Goal: Task Accomplishment & Management: Manage account settings

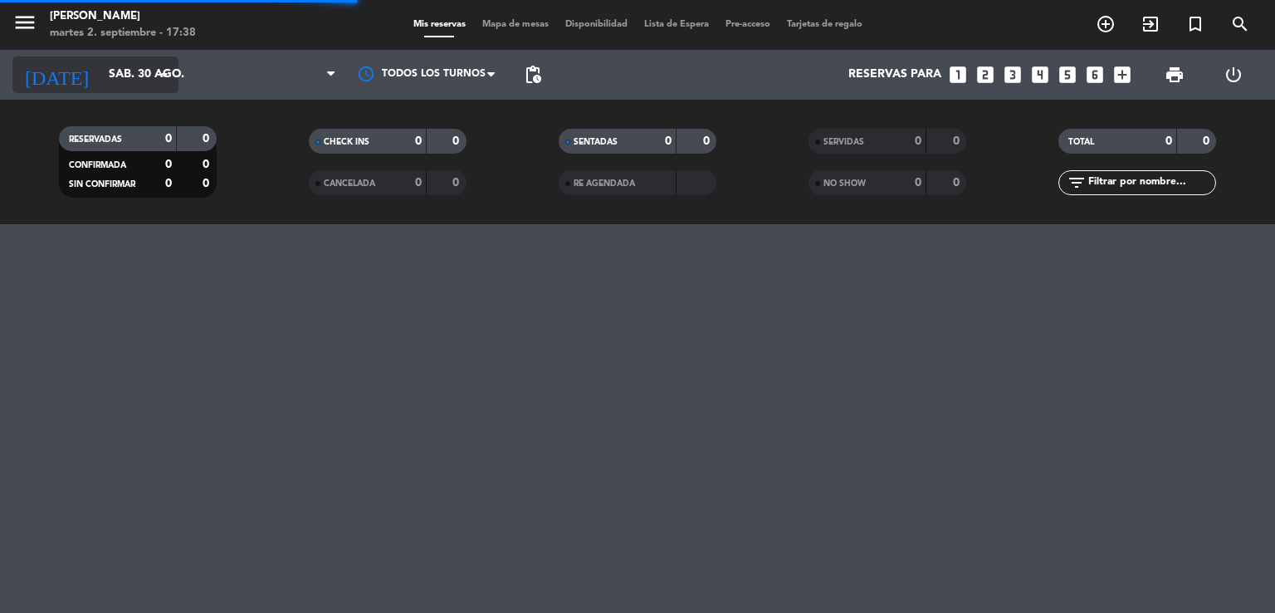
click at [156, 81] on icon "arrow_drop_down" at bounding box center [164, 75] width 20 height 20
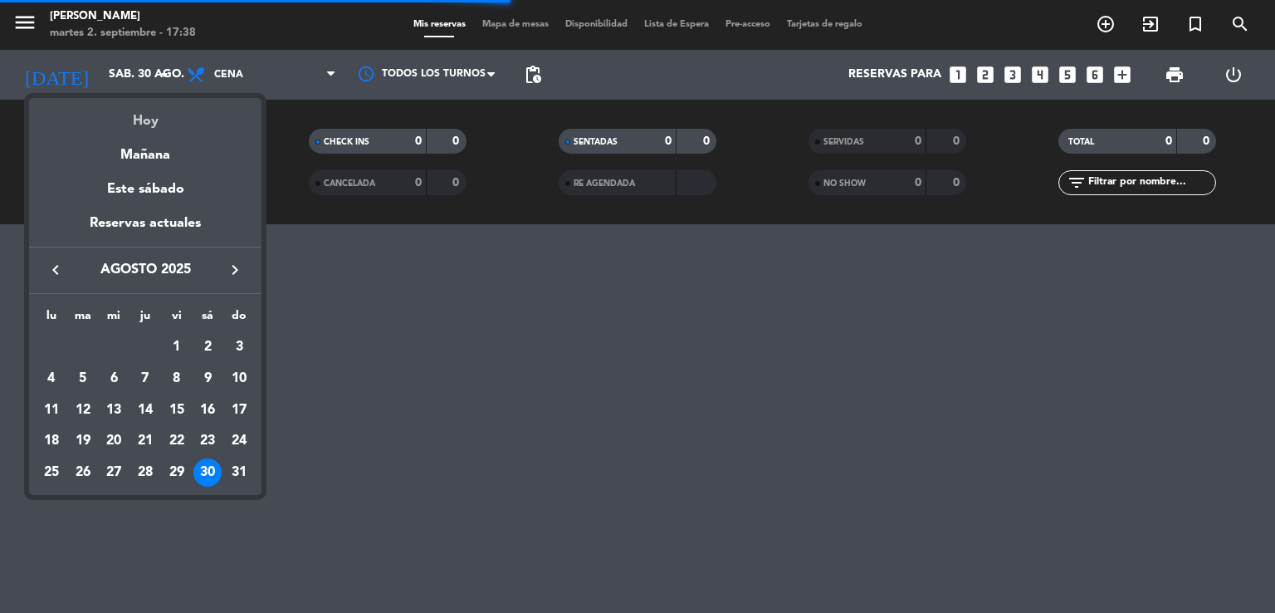
click at [153, 110] on div "Hoy" at bounding box center [145, 115] width 232 height 34
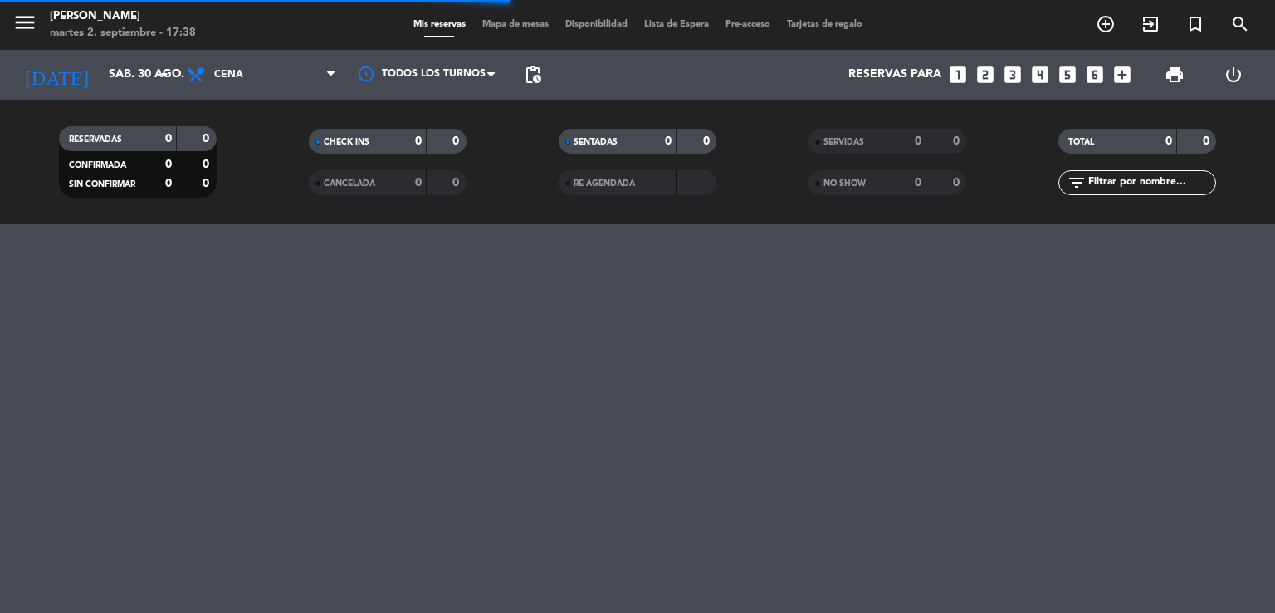
type input "[DATE]"
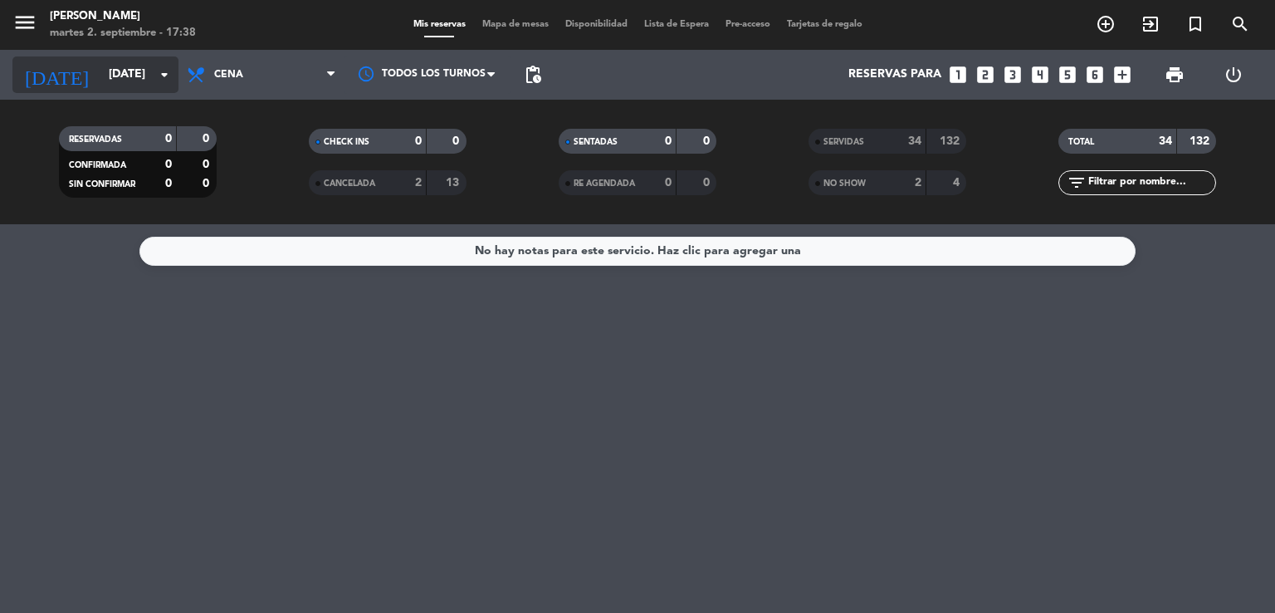
click at [146, 77] on input "[DATE]" at bounding box center [179, 75] width 158 height 30
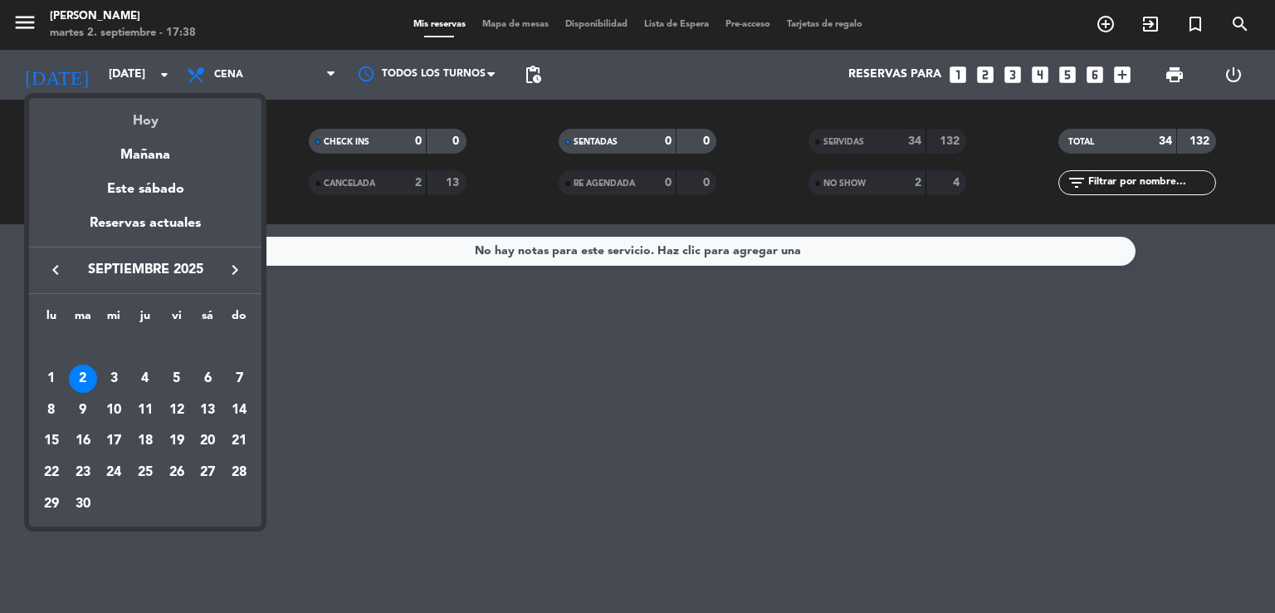
click at [144, 115] on div "Hoy" at bounding box center [145, 115] width 232 height 34
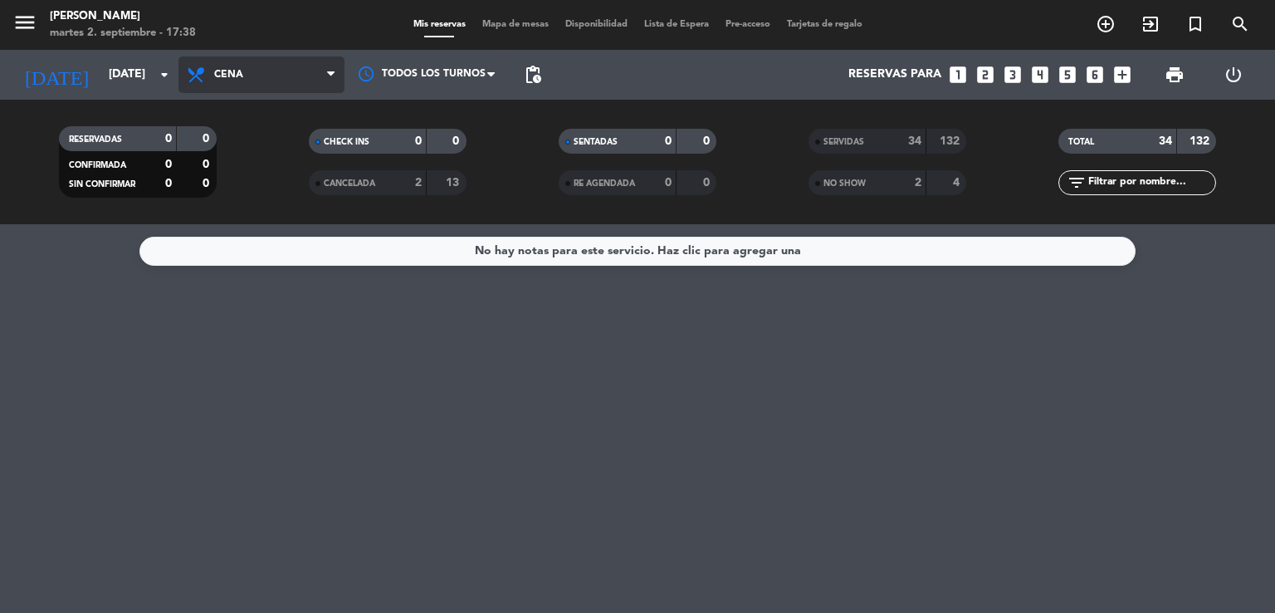
click at [262, 81] on span "Cena" at bounding box center [261, 74] width 166 height 37
click at [267, 152] on div "menu [PERSON_NAME][DATE] 2. septiembre - 17:38 Mis reservas Mapa de mesas Dispo…" at bounding box center [637, 112] width 1275 height 224
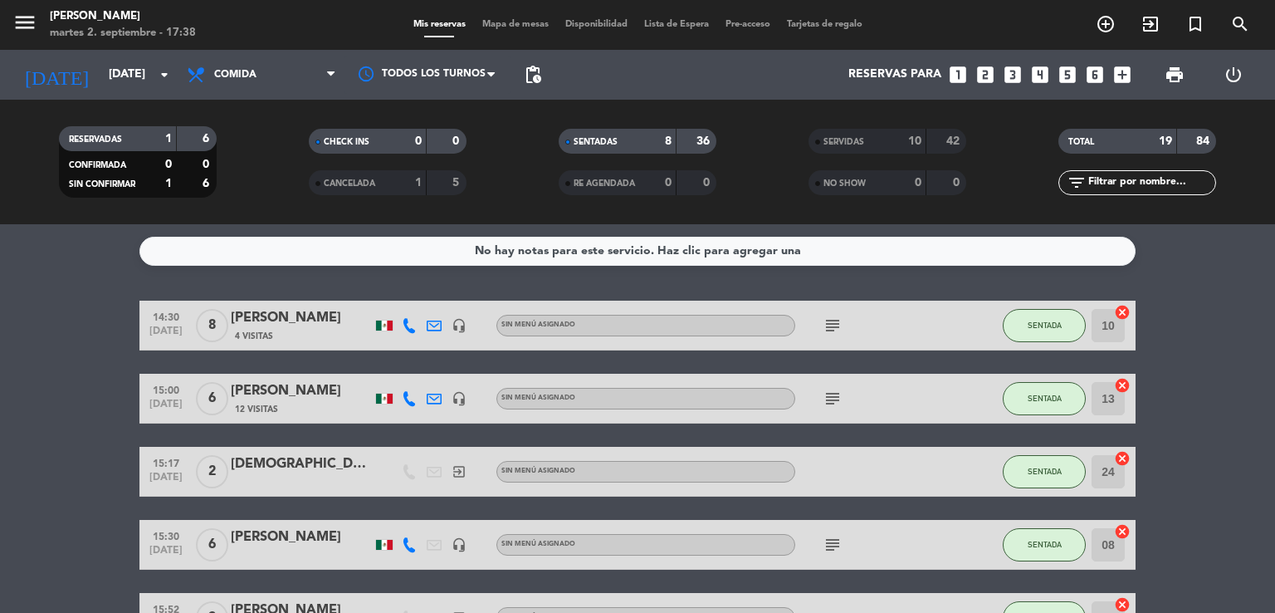
click at [256, 99] on div "Todos los servicios Comida Cena Comida Todos los servicios Comida Cena" at bounding box center [261, 75] width 166 height 50
click at [255, 83] on span "Comida" at bounding box center [261, 74] width 166 height 37
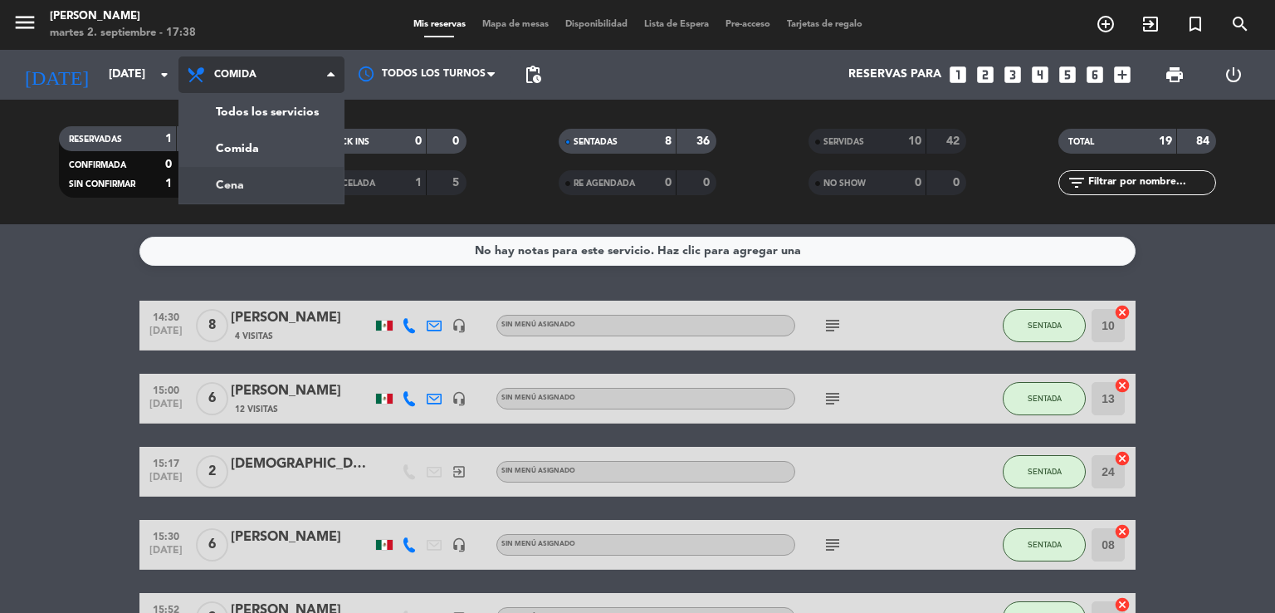
click at [250, 174] on div "menu [PERSON_NAME][DATE] 2. septiembre - 17:38 Mis reservas Mapa de mesas Dispo…" at bounding box center [637, 112] width 1275 height 224
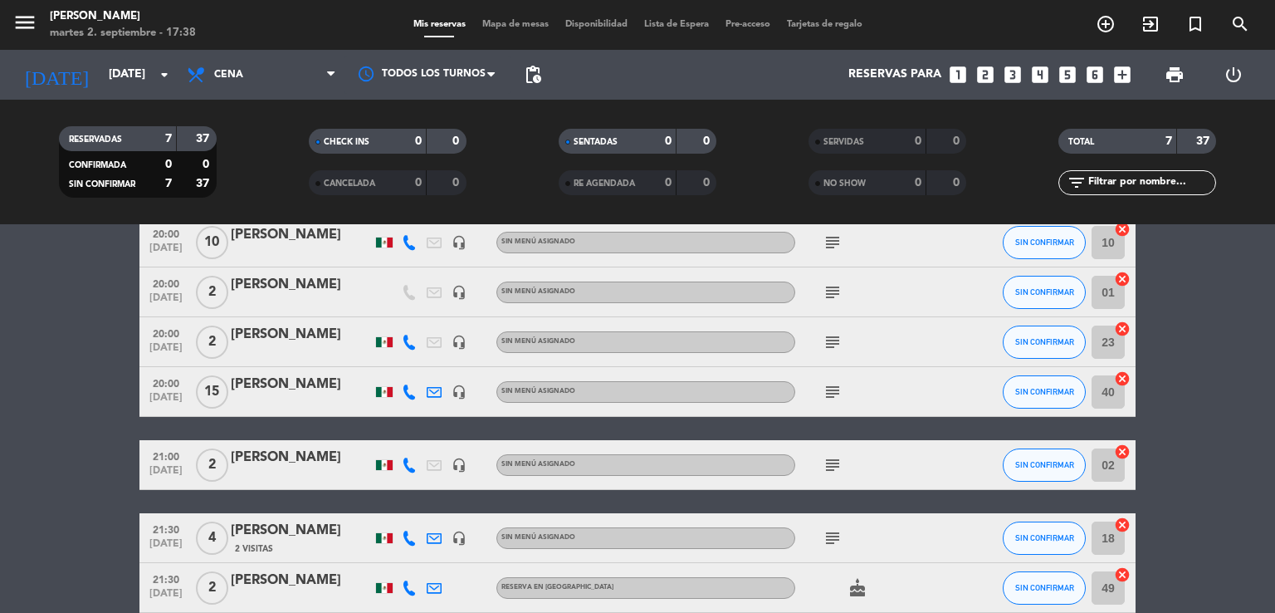
scroll to position [166, 0]
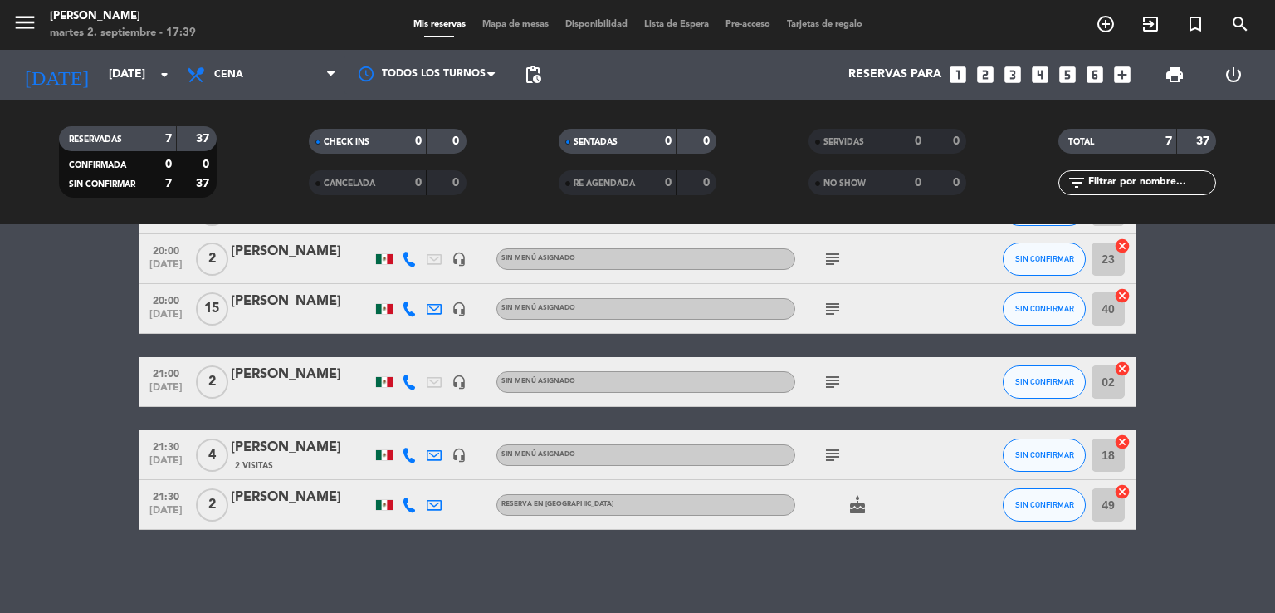
click at [823, 300] on icon "subject" at bounding box center [833, 309] width 20 height 20
click at [833, 363] on div "subject" at bounding box center [869, 381] width 149 height 49
click at [823, 399] on div "subject" at bounding box center [869, 381] width 149 height 49
click at [826, 396] on div "subject" at bounding box center [869, 381] width 149 height 49
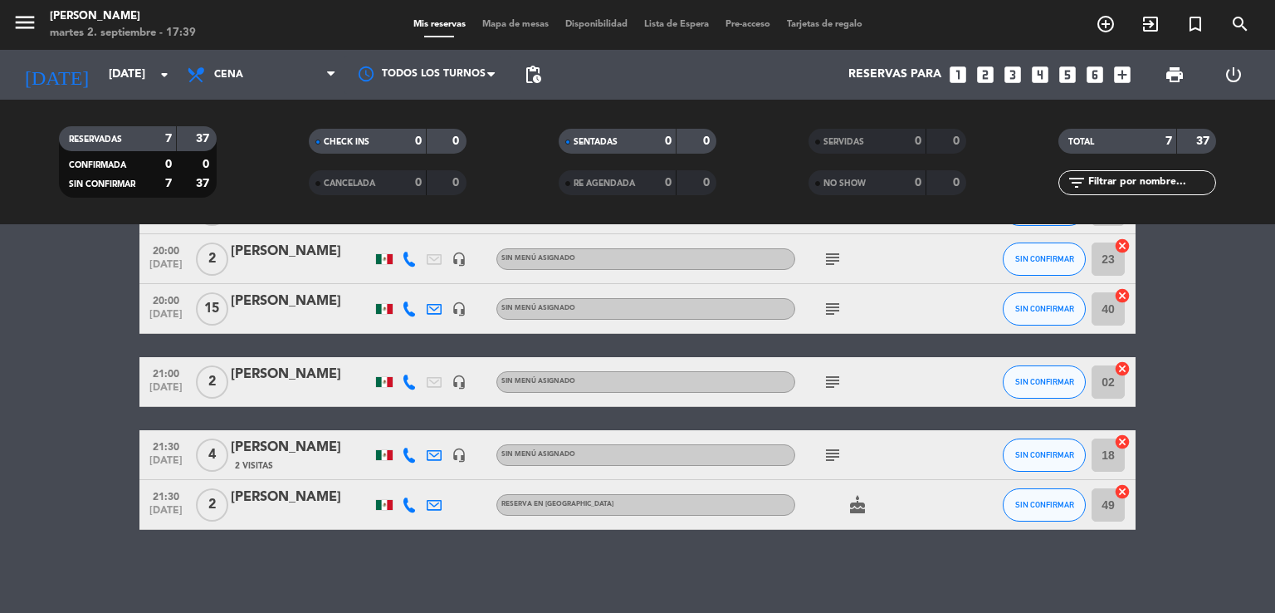
click at [827, 389] on icon "subject" at bounding box center [833, 382] width 20 height 20
click at [833, 433] on div "subject" at bounding box center [869, 454] width 149 height 49
drag, startPoint x: 833, startPoint y: 433, endPoint x: 840, endPoint y: 459, distance: 26.8
click at [835, 443] on div "subject" at bounding box center [869, 454] width 149 height 49
click at [840, 459] on icon "subject" at bounding box center [833, 455] width 20 height 20
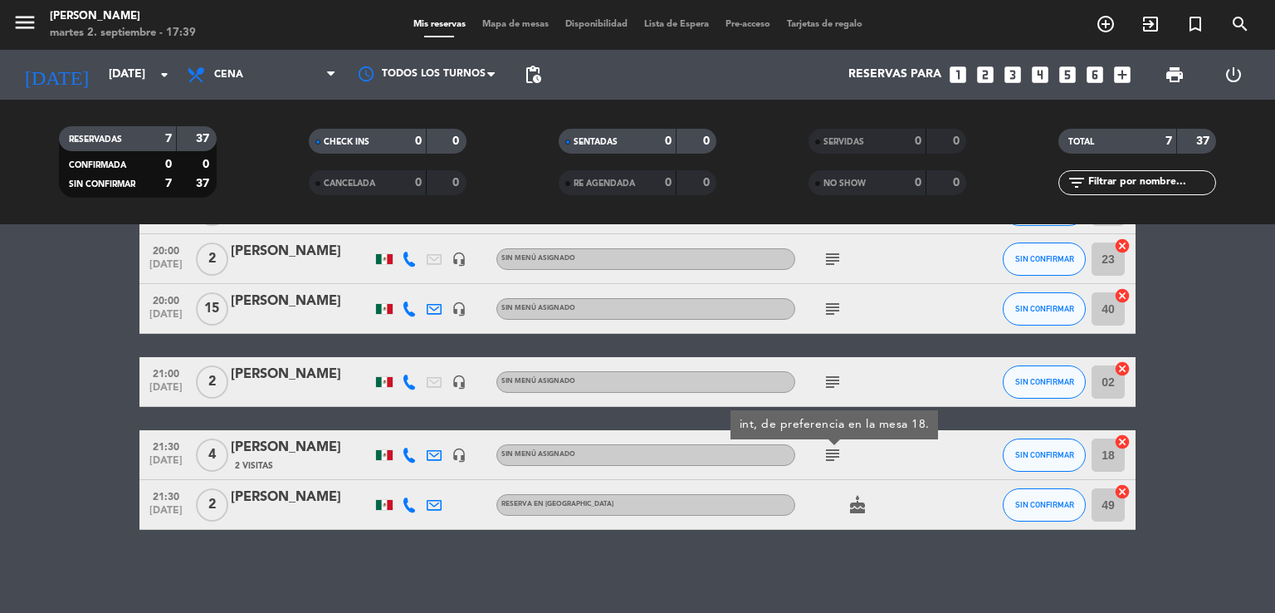
click at [840, 257] on icon "subject" at bounding box center [833, 259] width 20 height 20
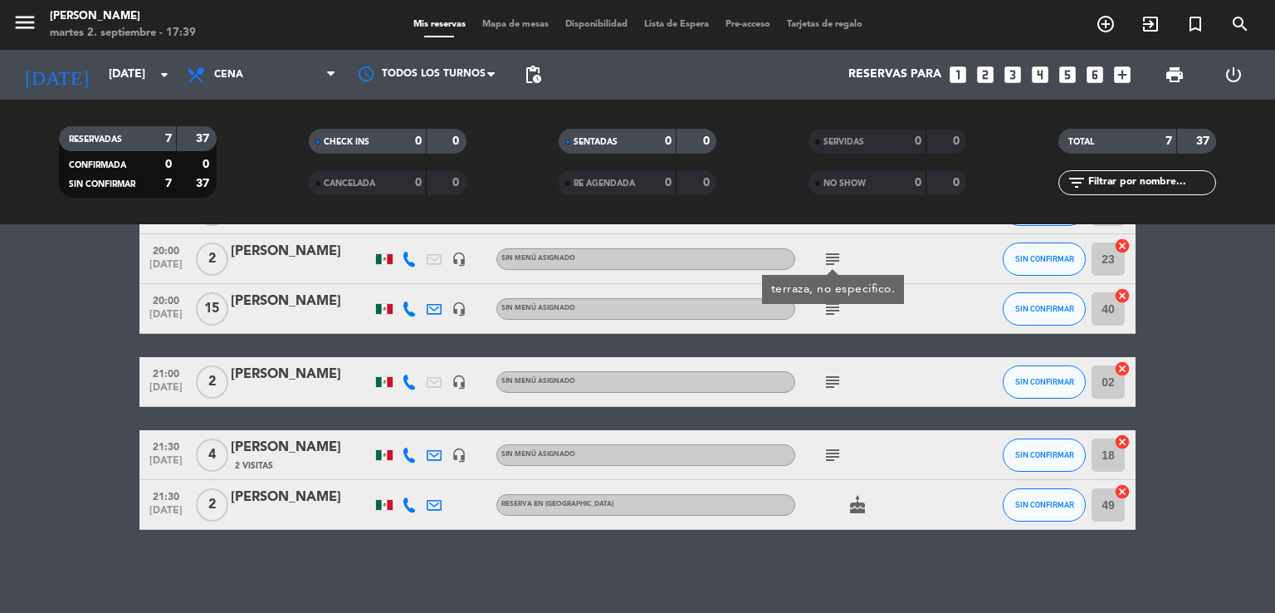
scroll to position [0, 0]
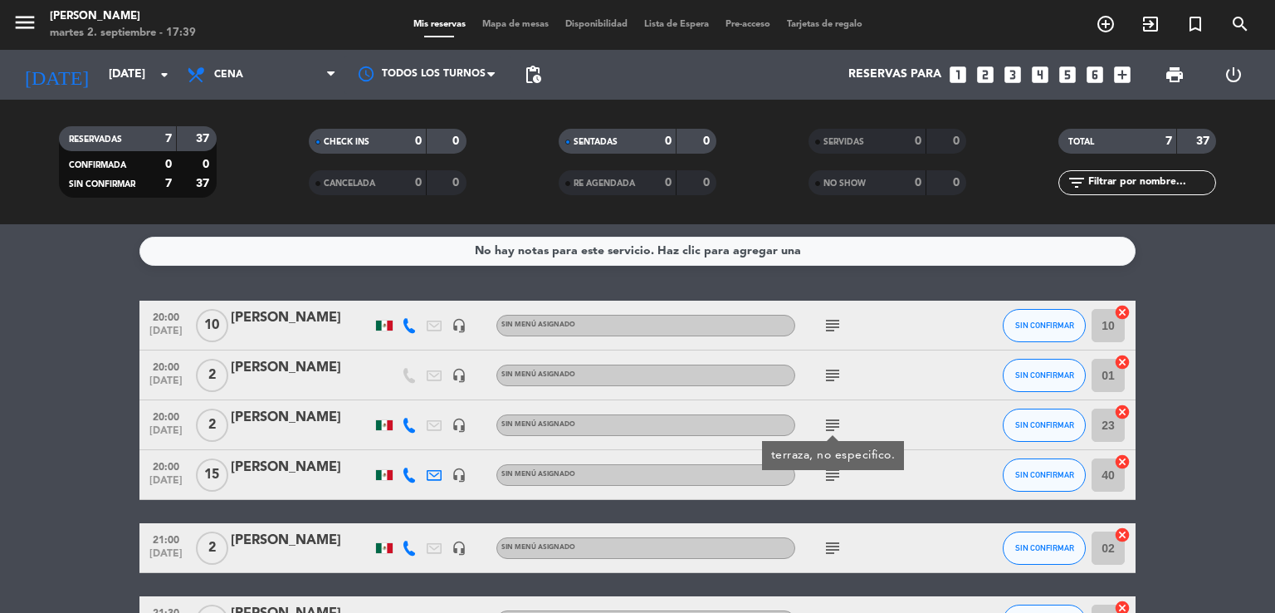
click at [830, 377] on icon "subject" at bounding box center [833, 375] width 20 height 20
click at [830, 330] on icon "subject" at bounding box center [833, 325] width 20 height 20
